Goal: Information Seeking & Learning: Learn about a topic

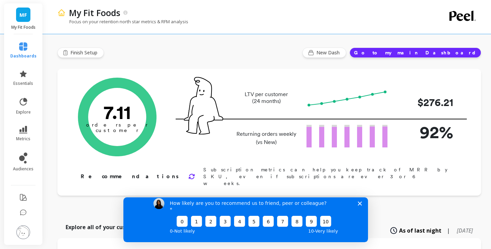
click at [359, 205] on polygon "Close survey" at bounding box center [359, 203] width 4 height 4
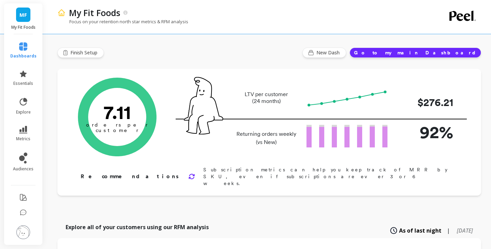
click at [434, 52] on button "Go to my main Dashboard" at bounding box center [415, 52] width 132 height 10
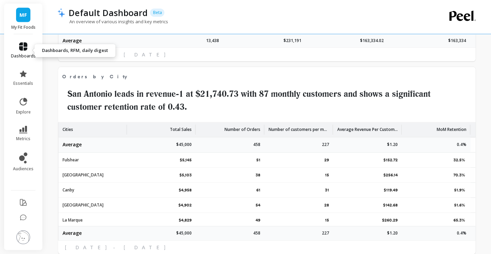
scroll to position [182, 181]
click at [24, 44] on icon at bounding box center [23, 46] width 8 height 8
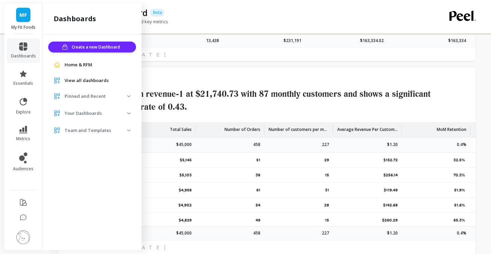
click at [85, 65] on span "Home & RFM" at bounding box center [79, 64] width 28 height 7
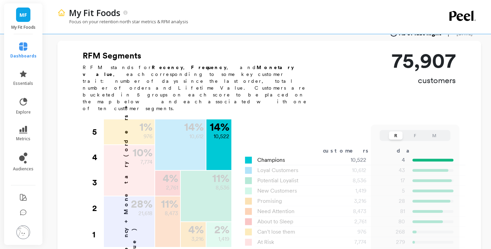
scroll to position [171, 0]
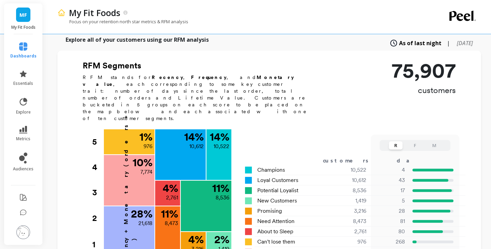
drag, startPoint x: 260, startPoint y: 99, endPoint x: 263, endPoint y: 113, distance: 14.7
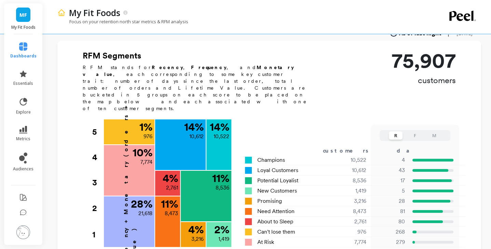
scroll to position [192, 0]
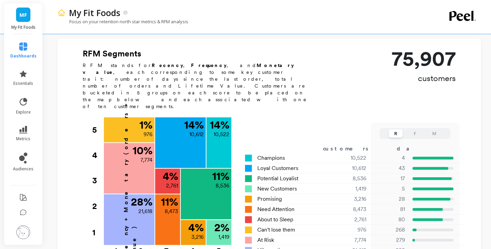
drag, startPoint x: 263, startPoint y: 113, endPoint x: 263, endPoint y: 126, distance: 12.6
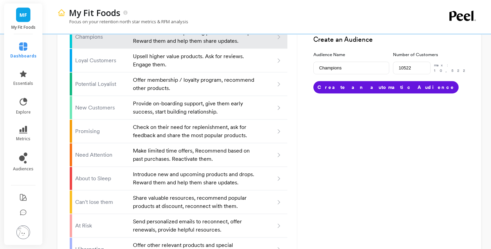
scroll to position [463, 0]
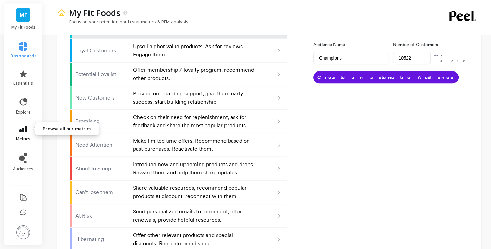
click at [25, 126] on icon at bounding box center [23, 130] width 8 height 8
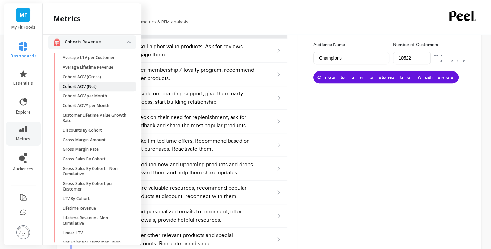
scroll to position [34, 0]
click at [114, 85] on span "Cohort AOV (Net)" at bounding box center [95, 87] width 65 height 5
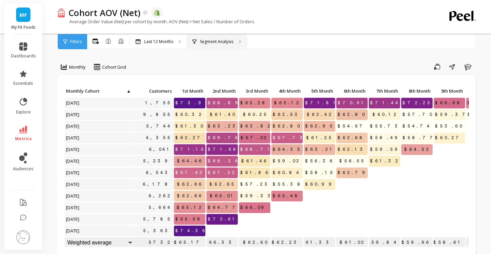
click at [239, 41] on icon at bounding box center [240, 42] width 2 height 4
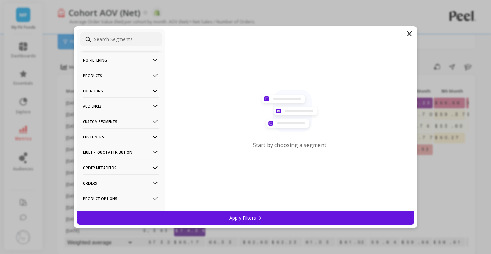
click at [151, 76] on icon at bounding box center [155, 76] width 8 height 8
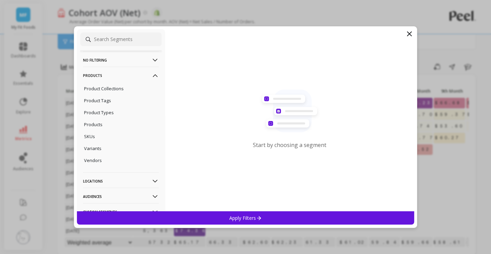
click at [151, 76] on icon at bounding box center [155, 76] width 8 height 8
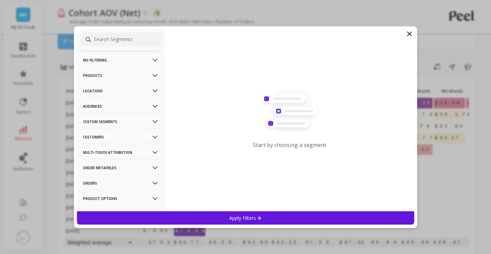
click at [145, 122] on p "Custom Segments" at bounding box center [121, 121] width 76 height 17
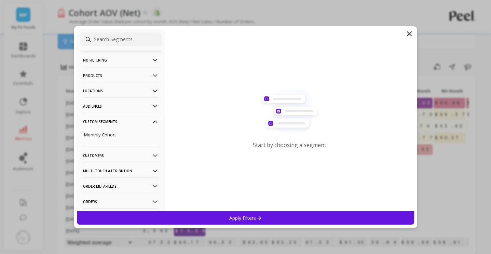
click at [151, 119] on Segments-icon at bounding box center [155, 122] width 8 height 8
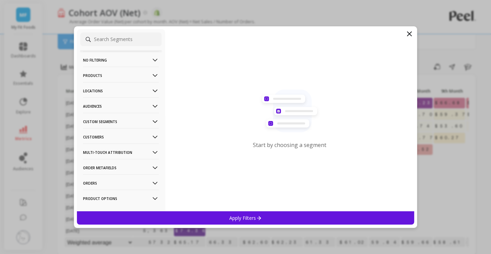
click at [151, 102] on icon at bounding box center [155, 106] width 8 height 8
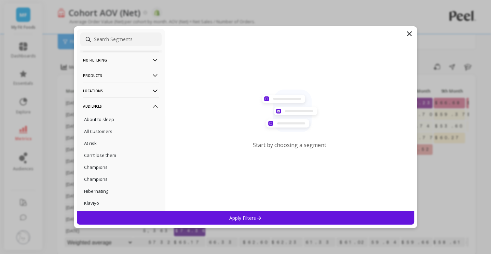
click at [151, 108] on icon at bounding box center [155, 106] width 8 height 8
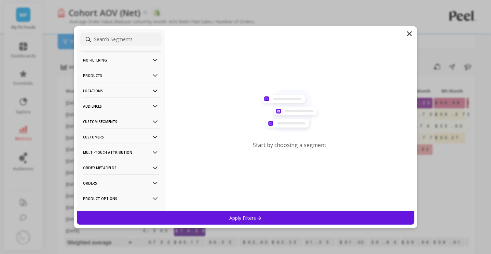
click at [151, 89] on icon at bounding box center [155, 91] width 8 height 8
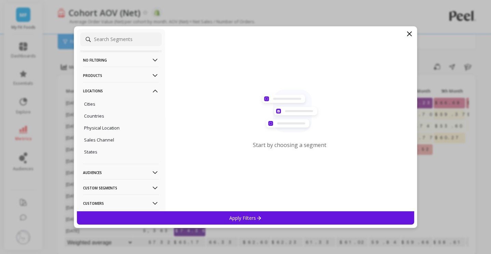
click at [151, 89] on icon at bounding box center [155, 91] width 8 height 8
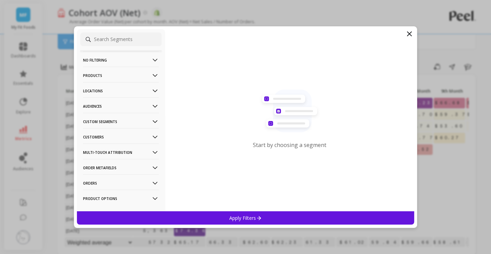
click at [151, 74] on icon at bounding box center [155, 76] width 8 height 8
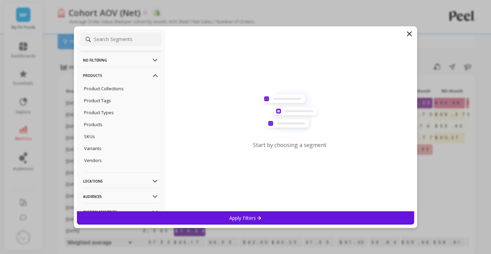
click at [151, 74] on icon at bounding box center [155, 76] width 8 height 8
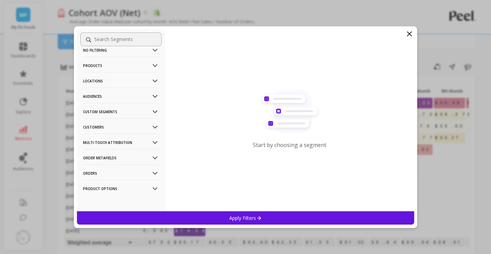
scroll to position [11, 0]
click at [151, 184] on Options-icon at bounding box center [155, 188] width 8 height 8
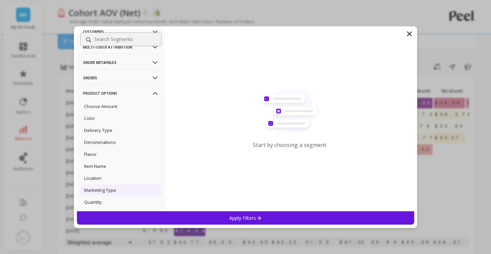
scroll to position [113, 0]
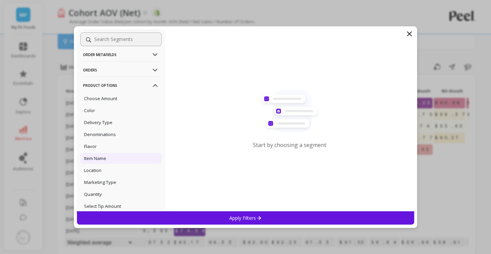
click at [134, 160] on div "Item Name" at bounding box center [120, 158] width 81 height 11
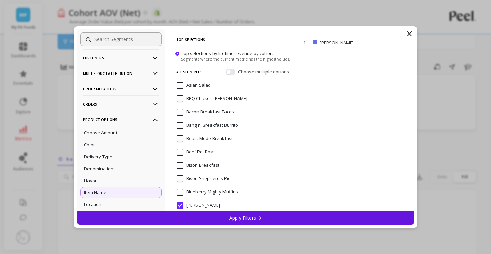
click at [151, 121] on Options-icon at bounding box center [155, 120] width 8 height 8
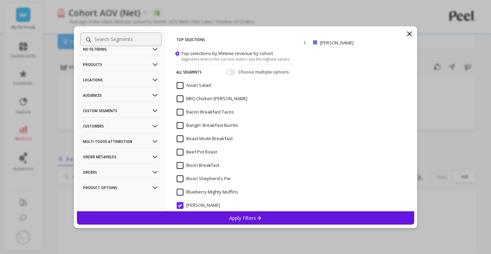
click at [409, 32] on icon at bounding box center [409, 34] width 8 height 8
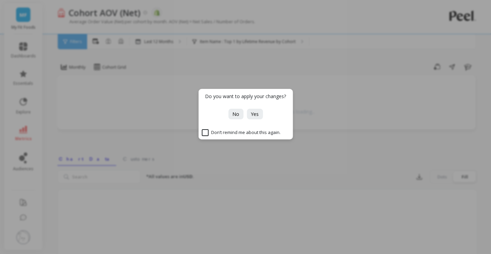
click at [237, 108] on div "Do you want to apply your changes?" at bounding box center [245, 99] width 94 height 20
click at [235, 113] on span "No" at bounding box center [235, 114] width 7 height 6
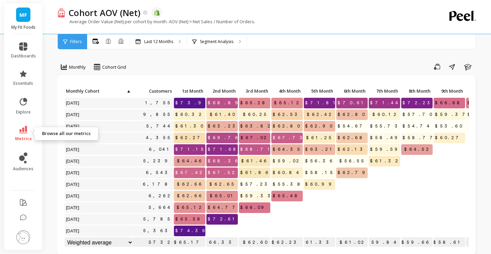
click at [23, 138] on span "metrics" at bounding box center [23, 138] width 17 height 5
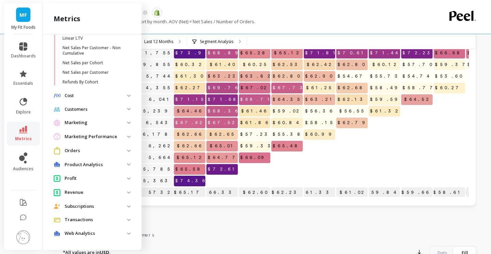
scroll to position [68, 0]
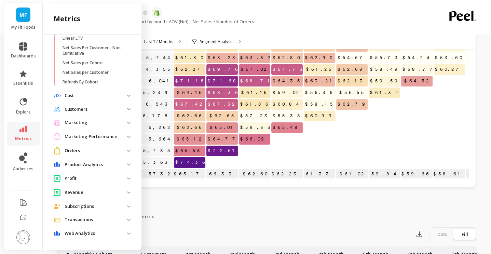
click at [127, 164] on img at bounding box center [128, 164] width 3 height 2
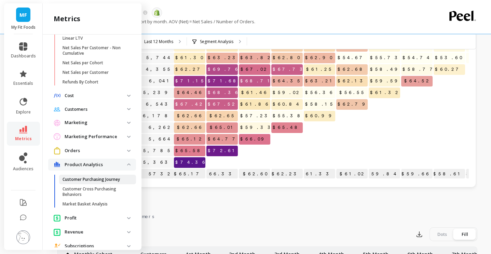
click at [108, 179] on p "Customer Purchasing Journey" at bounding box center [91, 179] width 57 height 5
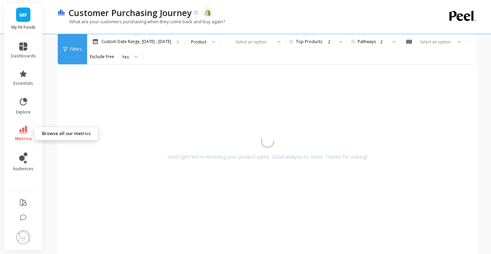
click at [25, 127] on icon at bounding box center [23, 130] width 8 height 8
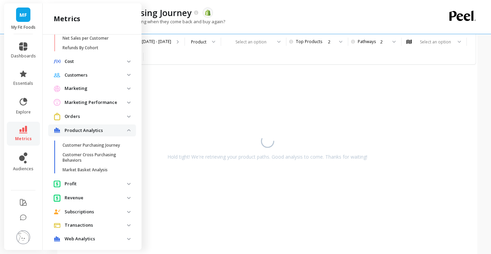
scroll to position [269, 0]
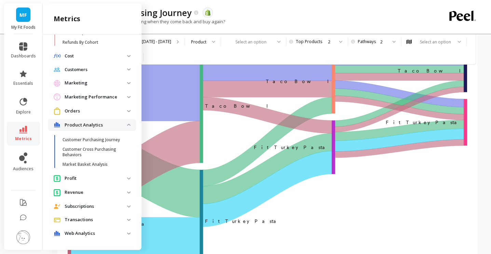
click at [127, 177] on img at bounding box center [128, 178] width 3 height 2
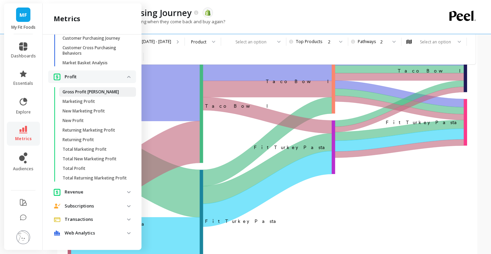
scroll to position [376, 0]
click at [124, 70] on span "Profit" at bounding box center [92, 76] width 88 height 13
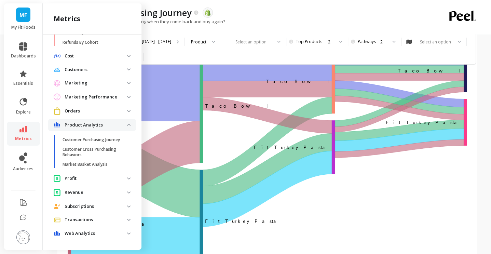
click at [127, 124] on img at bounding box center [128, 125] width 3 height 2
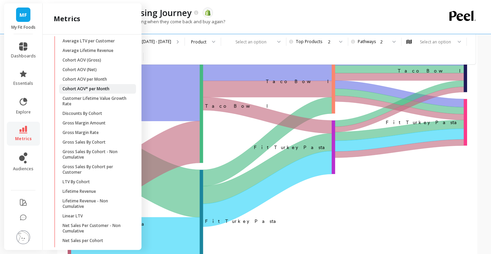
scroll to position [25, 0]
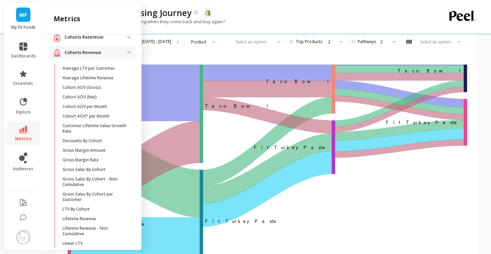
click at [127, 53] on img at bounding box center [128, 53] width 3 height 2
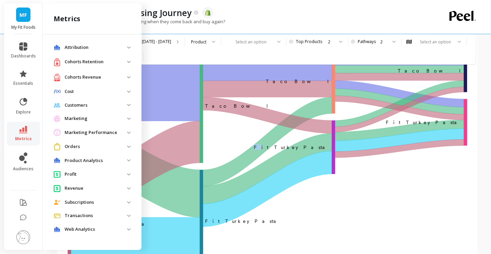
click at [298, 191] on icon "‌Taco Bowl Taco Bowl ​Taco Bowl ﻿Taco Bowl ﻿Fit Turkey Pasta ​ Fit Turkey Pasta…" at bounding box center [267, 162] width 399 height 226
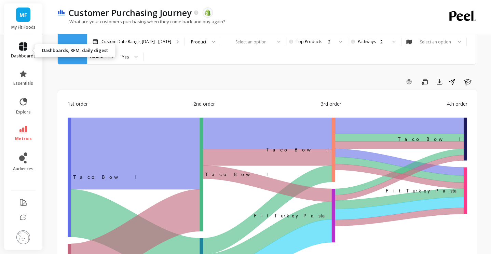
click at [26, 54] on span "dashboards" at bounding box center [23, 55] width 25 height 5
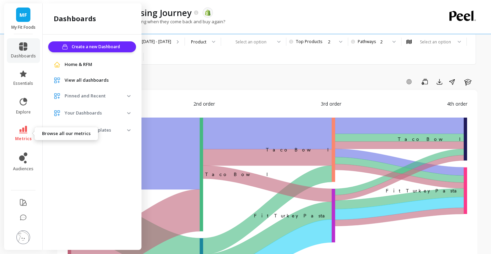
click at [29, 134] on link "metrics" at bounding box center [23, 134] width 25 height 16
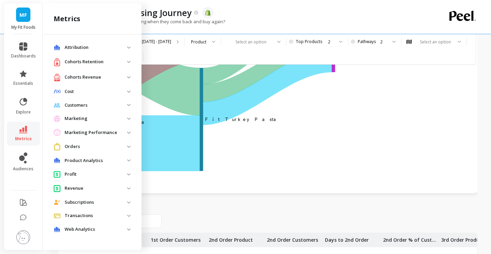
scroll to position [171, 0]
click at [129, 173] on img at bounding box center [128, 174] width 3 height 2
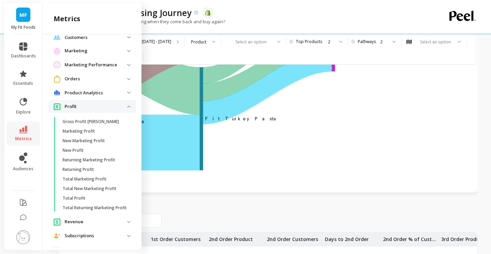
scroll to position [68, 0]
click at [127, 105] on img at bounding box center [128, 106] width 3 height 2
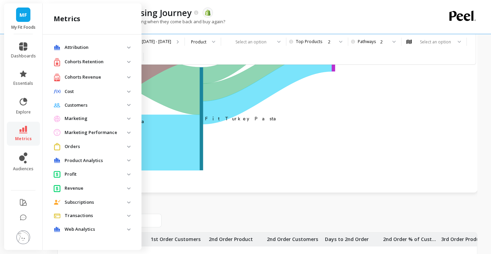
click at [125, 117] on p "Marketing" at bounding box center [96, 118] width 63 height 7
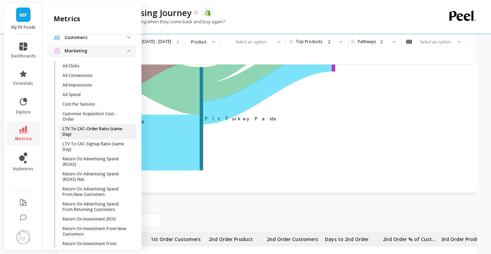
scroll to position [68, 0]
click at [109, 131] on p "LTV To CAC-Order Ratio (same Day)" at bounding box center [95, 130] width 65 height 11
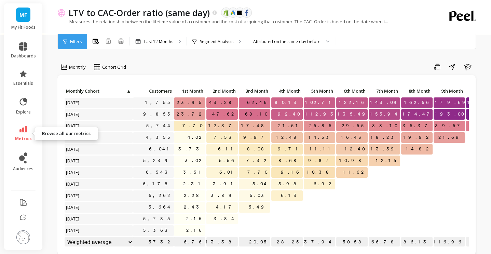
click at [24, 132] on icon at bounding box center [23, 130] width 8 height 8
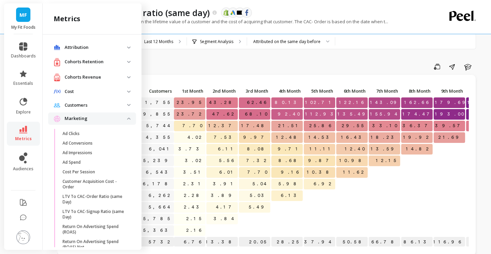
click at [124, 120] on span "Marketing" at bounding box center [92, 118] width 88 height 12
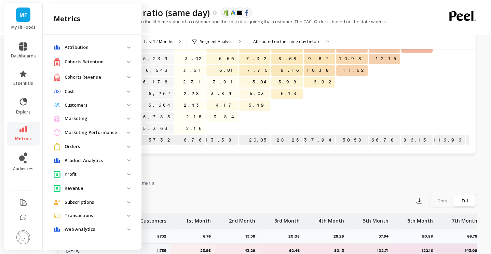
scroll to position [102, 0]
click at [127, 76] on img at bounding box center [128, 77] width 3 height 2
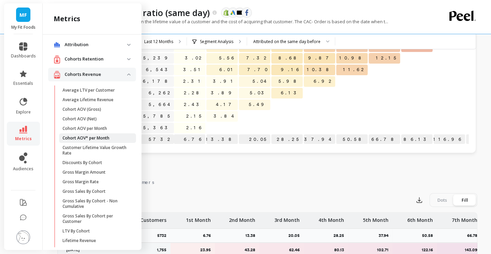
scroll to position [0, 0]
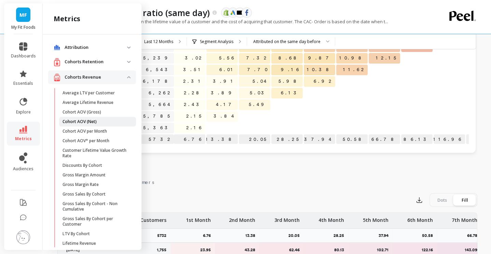
click at [99, 118] on link "Cohort AOV (Net)" at bounding box center [97, 122] width 77 height 10
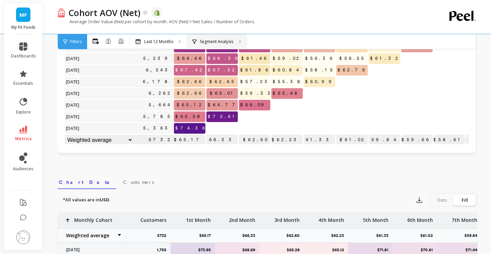
click at [216, 43] on p "Segment Analysis" at bounding box center [216, 41] width 33 height 5
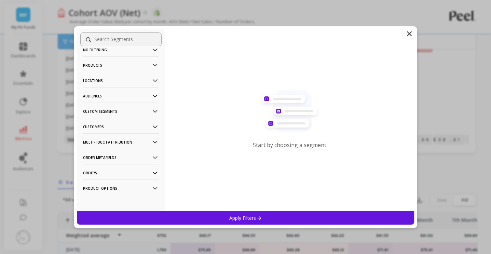
scroll to position [11, 0]
click at [151, 188] on Options-icon at bounding box center [155, 188] width 8 height 8
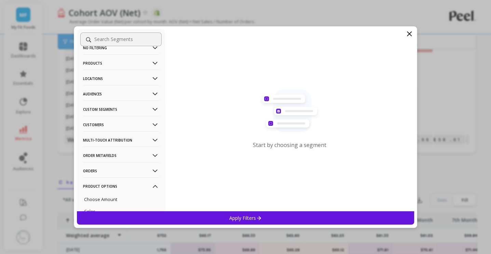
scroll to position [0, 0]
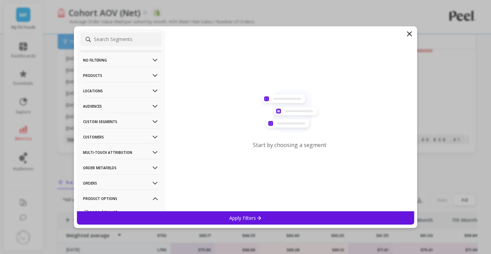
click at [151, 121] on Segments-icon at bounding box center [155, 122] width 8 height 8
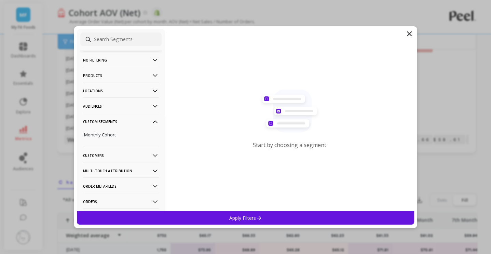
click at [151, 120] on Segments-icon at bounding box center [155, 122] width 8 height 8
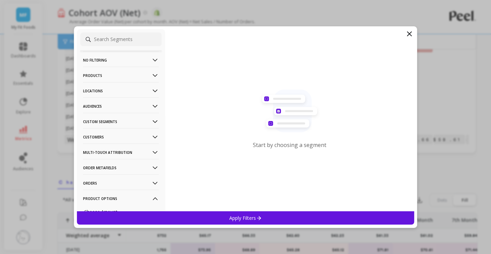
click at [151, 105] on icon at bounding box center [155, 106] width 8 height 8
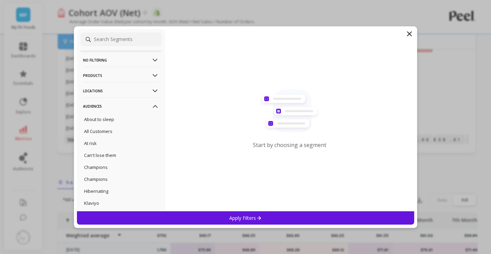
click at [151, 105] on icon at bounding box center [155, 106] width 8 height 8
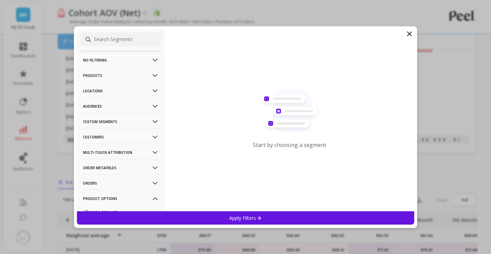
click at [151, 76] on icon at bounding box center [155, 76] width 8 height 8
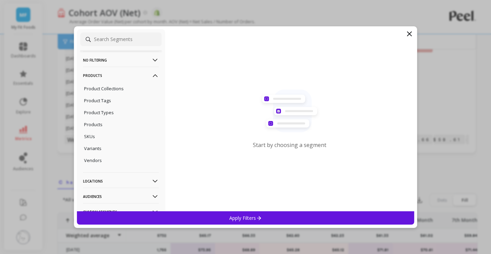
click at [151, 76] on icon at bounding box center [155, 76] width 8 height 8
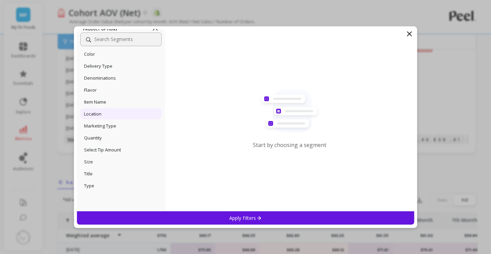
scroll to position [171, 0]
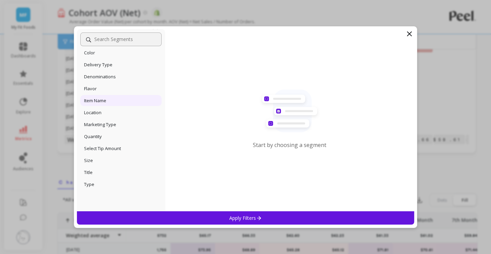
click at [115, 100] on div "Item Name" at bounding box center [120, 100] width 81 height 11
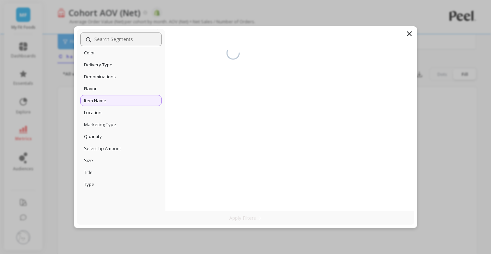
scroll to position [98, 0]
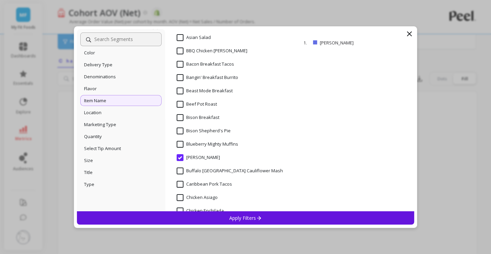
scroll to position [68, 0]
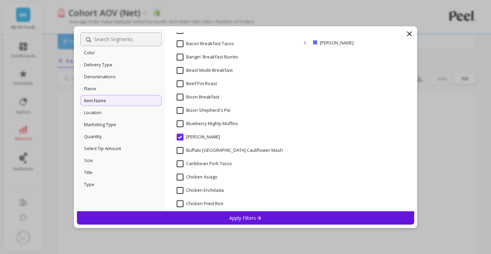
click at [180, 139] on Mac "Boujee Mac" at bounding box center [198, 137] width 43 height 7
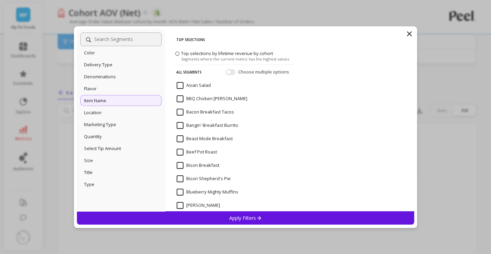
scroll to position [64, 0]
click at [179, 98] on Sando "BBQ Chicken Sando" at bounding box center [212, 98] width 71 height 7
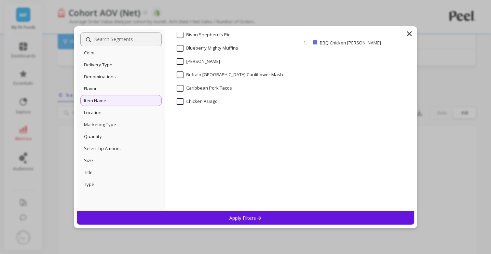
scroll to position [171, 0]
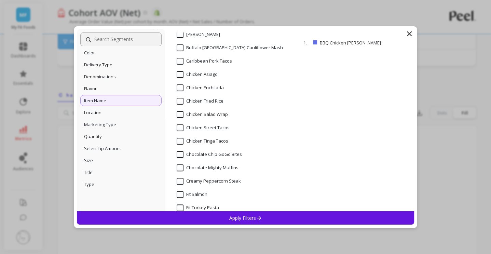
click at [180, 114] on Wrap "Chicken Salad Wrap" at bounding box center [202, 114] width 51 height 7
click at [237, 222] on div "Apply Filters" at bounding box center [245, 217] width 337 height 13
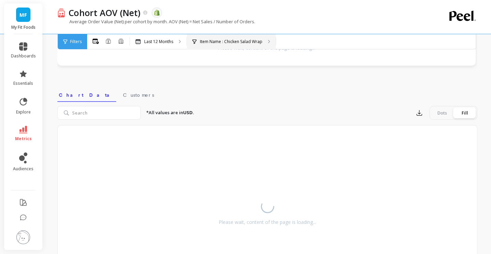
click at [236, 45] on div "Item Name : Chicken Salad Wrap" at bounding box center [231, 41] width 89 height 15
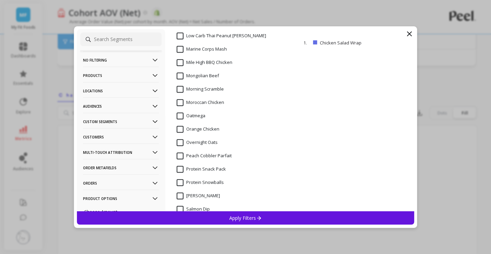
scroll to position [444, 0]
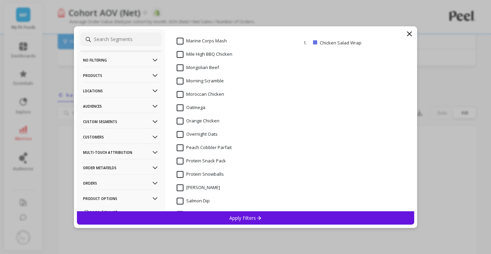
click at [204, 160] on Pack "Protein Snack Pack" at bounding box center [201, 160] width 49 height 7
click at [409, 33] on icon at bounding box center [409, 34] width 4 height 4
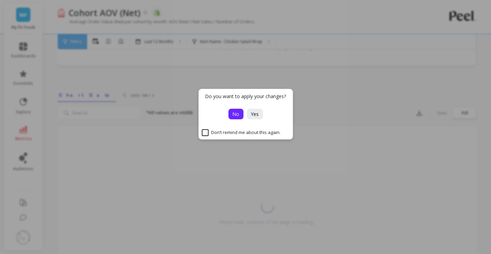
click at [239, 117] on span "No" at bounding box center [235, 114] width 7 height 6
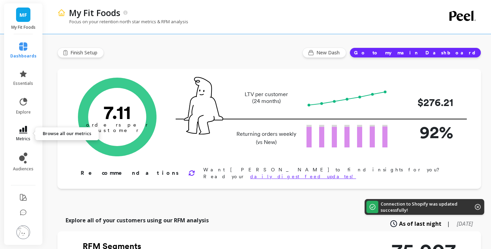
click at [17, 132] on link "metrics" at bounding box center [23, 134] width 26 height 16
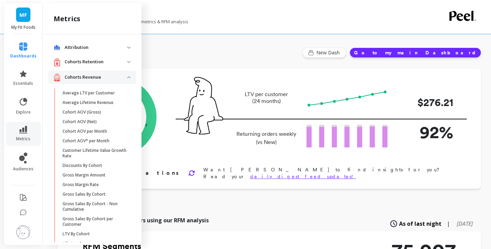
click at [123, 78] on revenue "Cohorts Revenue" at bounding box center [92, 77] width 88 height 14
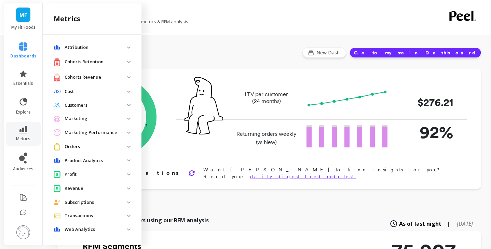
click at [23, 15] on span "MF" at bounding box center [23, 15] width 8 height 8
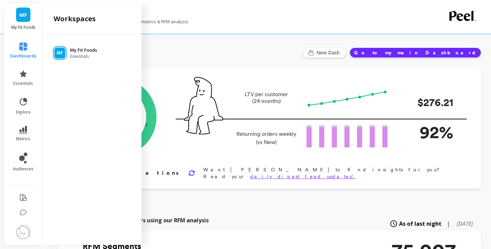
click at [91, 57] on span "Essentials" at bounding box center [83, 56] width 27 height 5
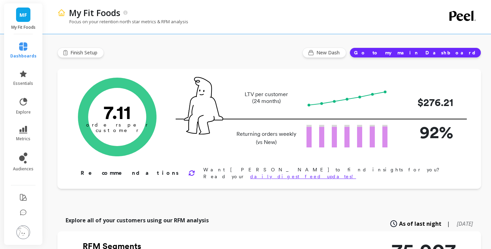
click at [206, 92] on img at bounding box center [203, 105] width 39 height 57
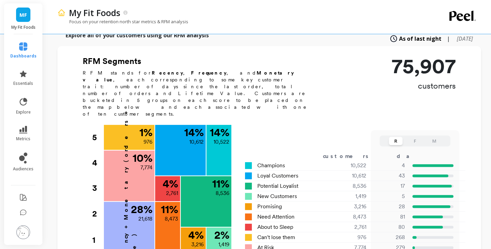
scroll to position [195, 0]
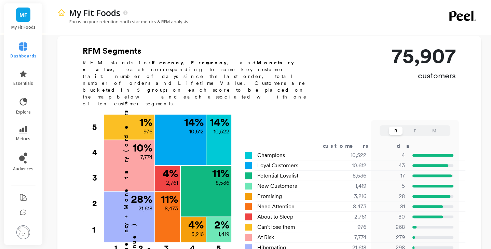
drag, startPoint x: 279, startPoint y: 69, endPoint x: 278, endPoint y: 89, distance: 20.8
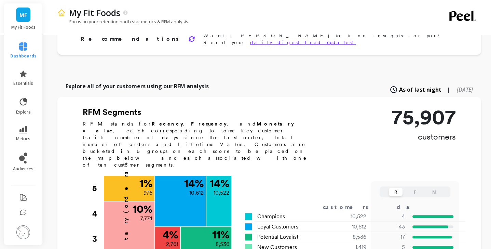
scroll to position [127, 0]
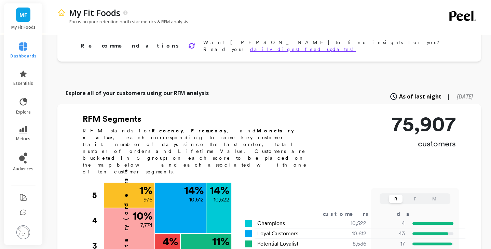
click at [23, 10] on link "MF" at bounding box center [23, 15] width 14 height 14
